Goal: Task Accomplishment & Management: Manage account settings

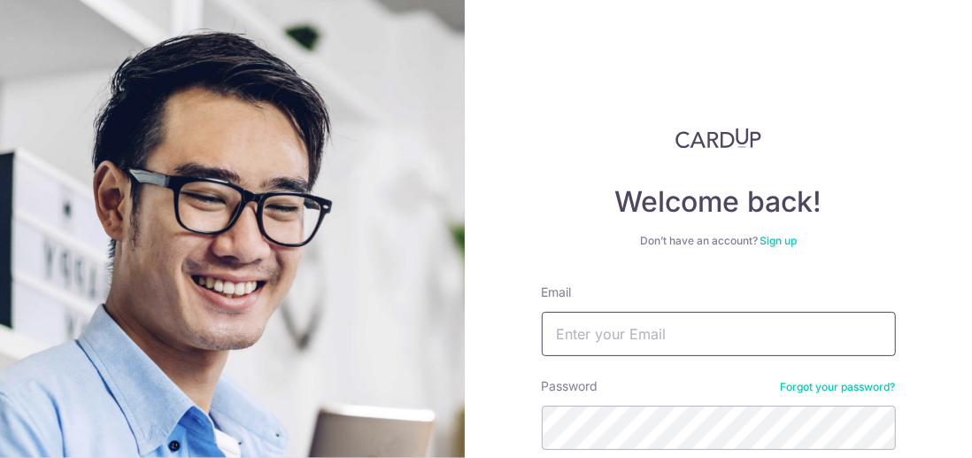
click at [581, 336] on input "Email" at bounding box center [719, 334] width 354 height 44
type input "dariuslim@hotmail.com"
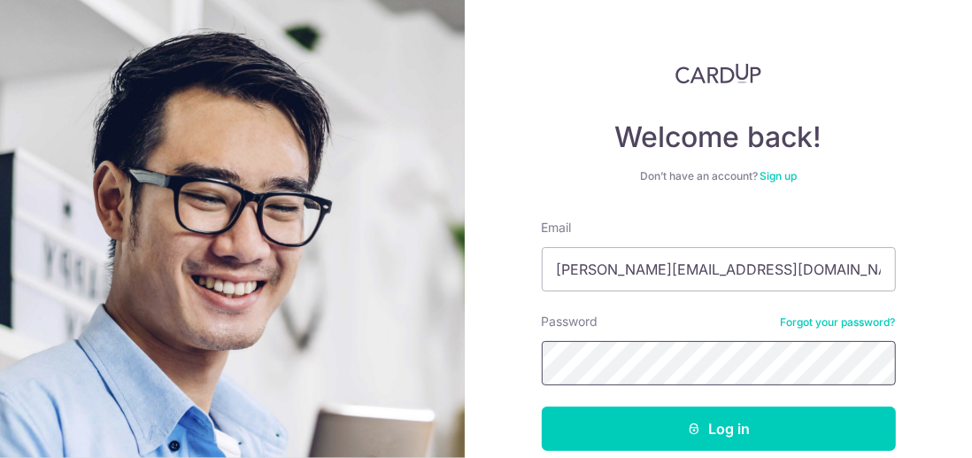
scroll to position [89, 0]
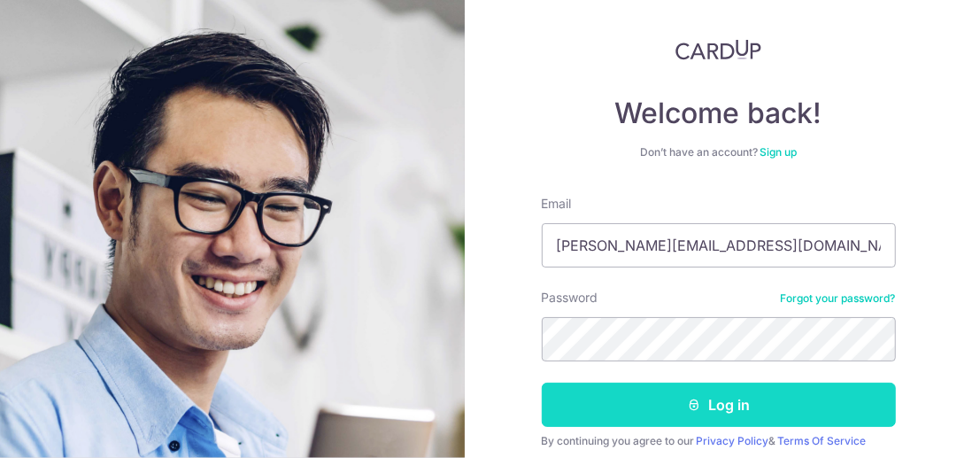
click at [721, 410] on button "Log in" at bounding box center [719, 404] width 354 height 44
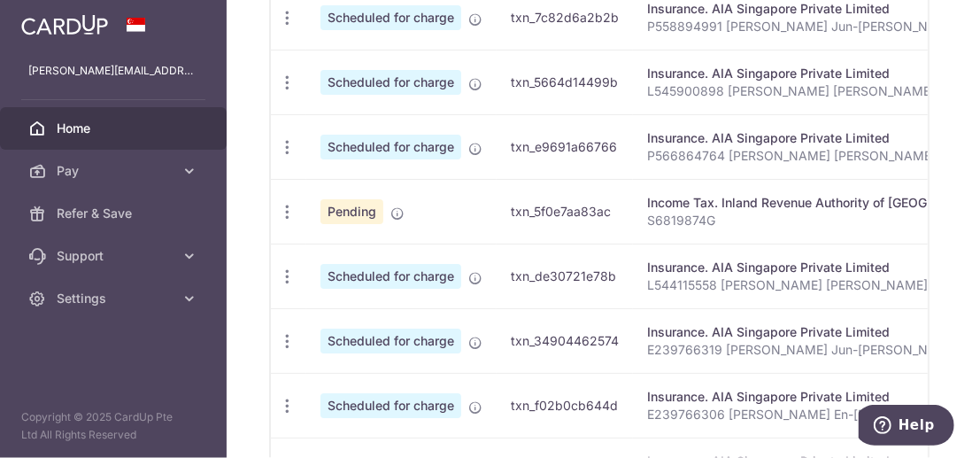
scroll to position [797, 0]
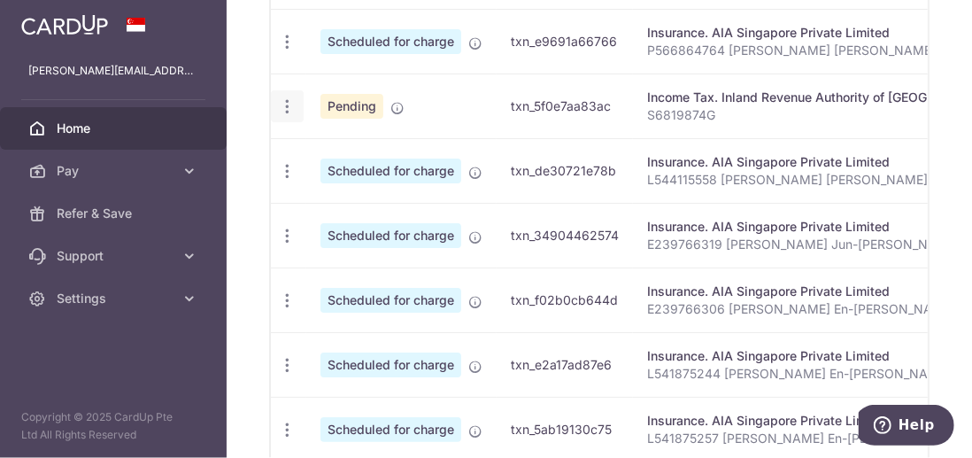
click at [287, 103] on icon "button" at bounding box center [287, 106] width 19 height 19
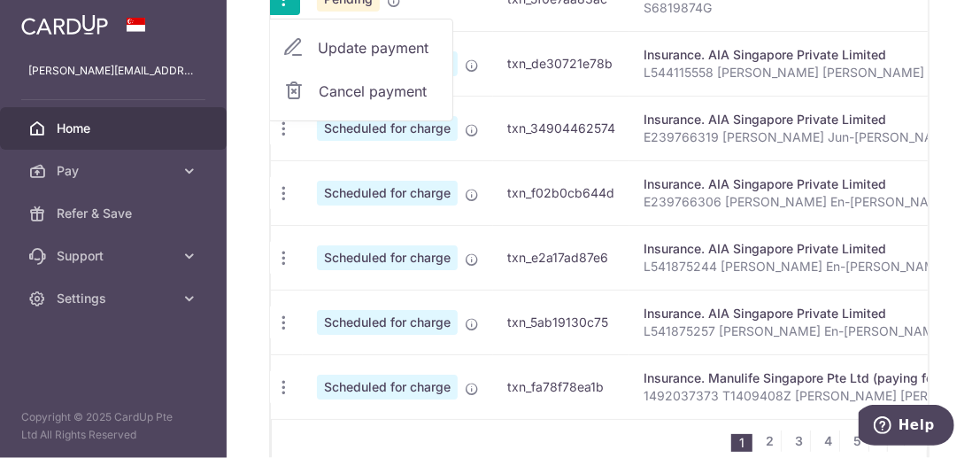
scroll to position [0, 0]
click at [378, 81] on span "Cancel payment" at bounding box center [381, 91] width 119 height 21
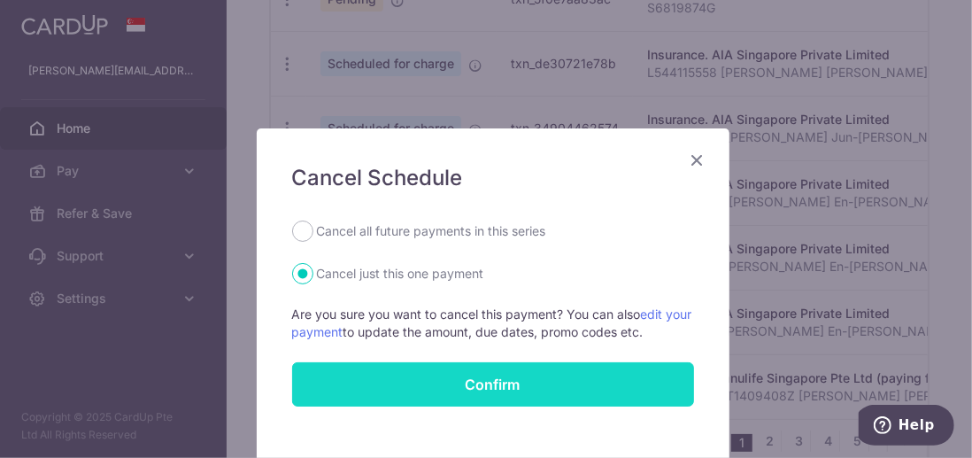
click at [485, 385] on button "Confirm" at bounding box center [493, 384] width 402 height 44
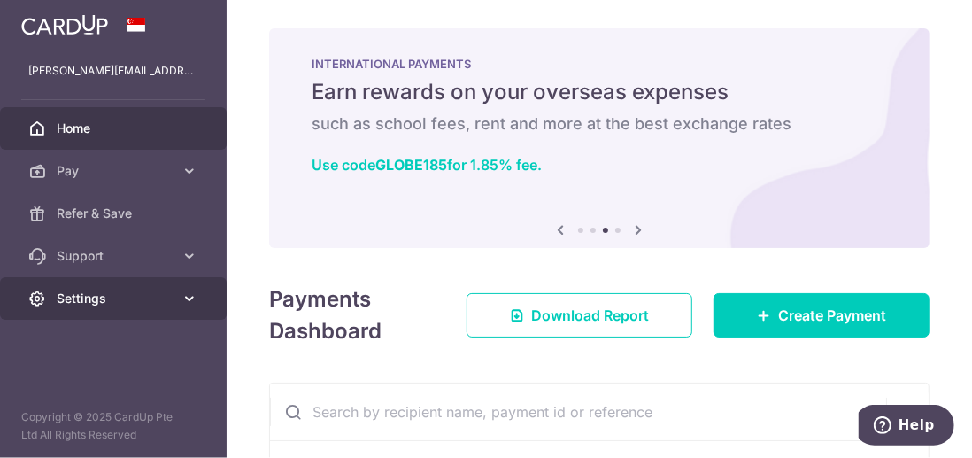
click at [193, 300] on icon at bounding box center [190, 299] width 18 height 18
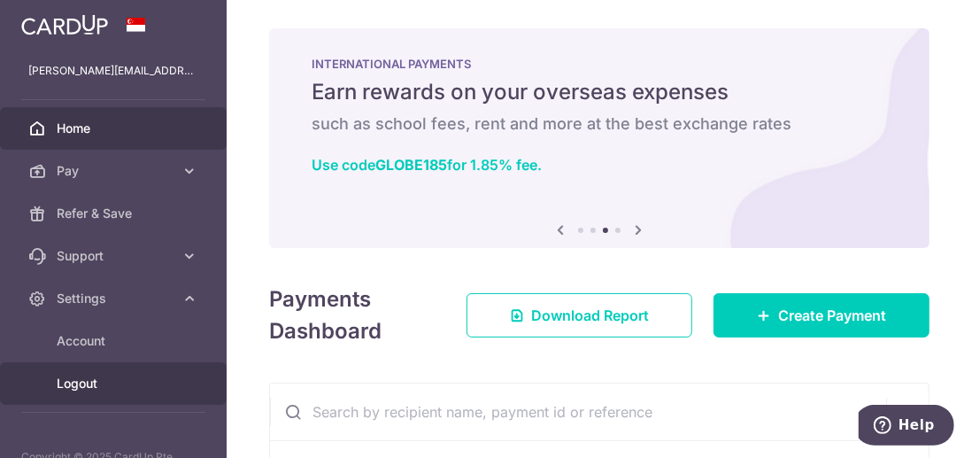
click at [109, 386] on span "Logout" at bounding box center [115, 384] width 117 height 18
